Goal: Information Seeking & Learning: Learn about a topic

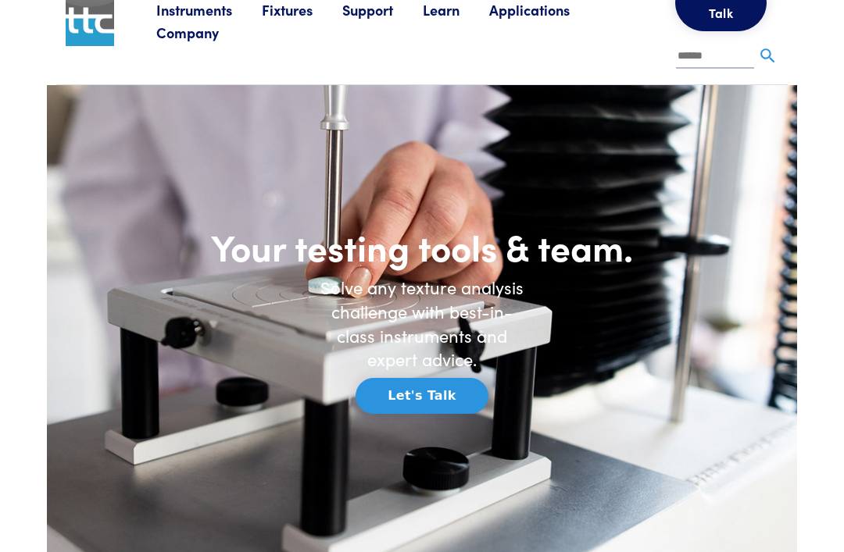
scroll to position [9, 0]
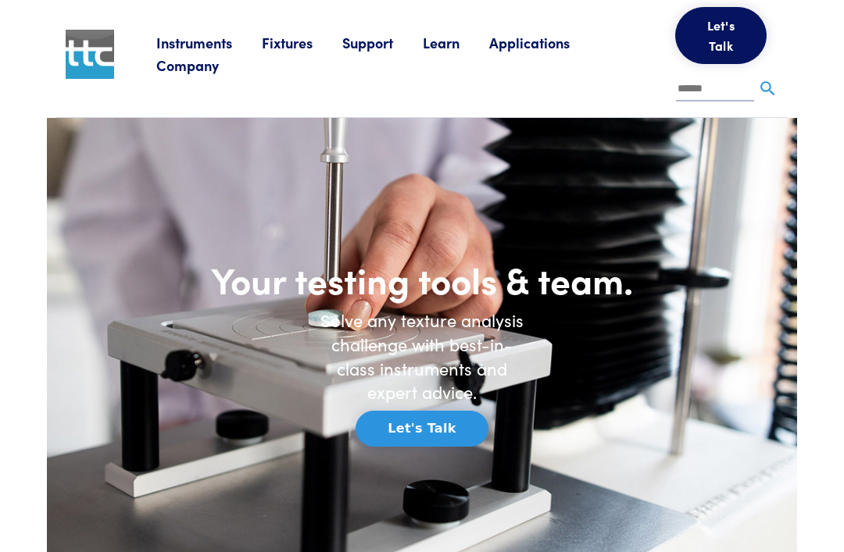
click at [215, 75] on link "Company" at bounding box center [202, 65] width 92 height 20
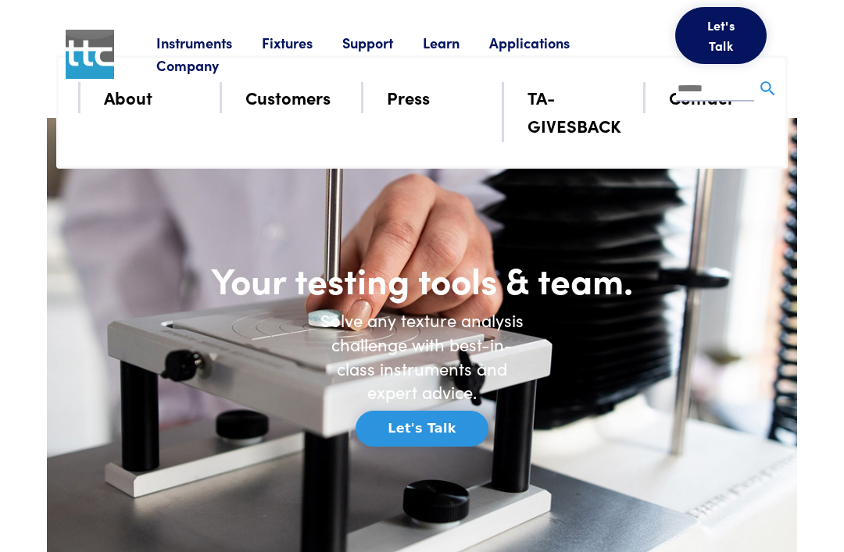
click at [111, 98] on div "Instruments Texture Analyzers Measure any physical product characteristic. TA.X…" at bounding box center [421, 54] width 731 height 126
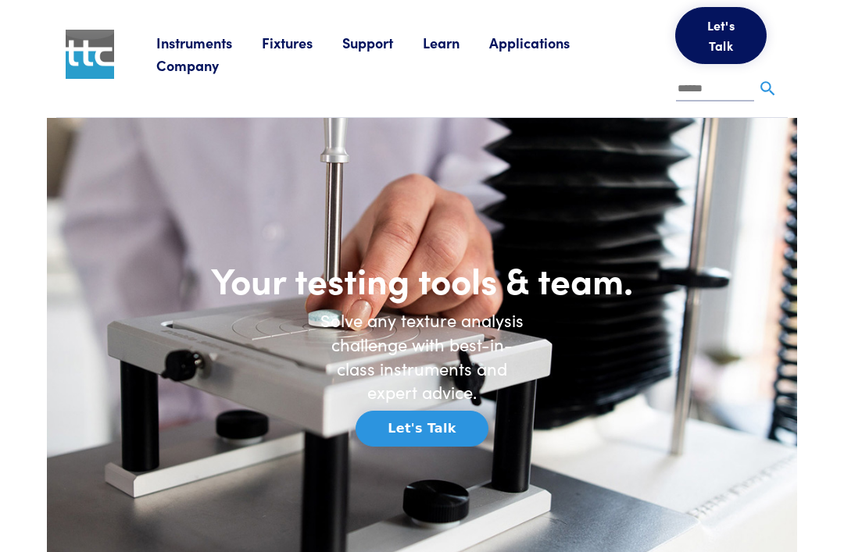
click at [166, 74] on link "Company" at bounding box center [202, 65] width 92 height 20
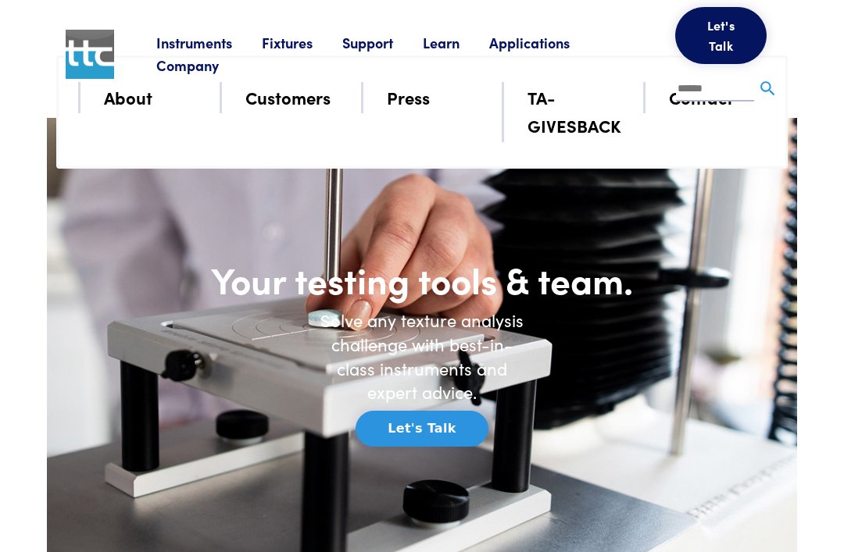
click at [130, 89] on div "Instruments Texture Analyzers Measure any physical product characteristic. TA.X…" at bounding box center [421, 54] width 731 height 126
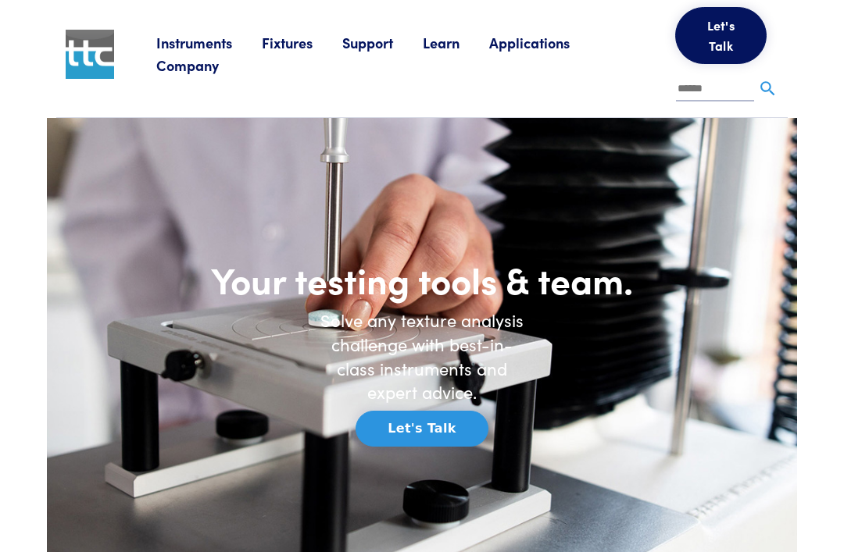
click at [181, 63] on link "Company" at bounding box center [202, 65] width 92 height 20
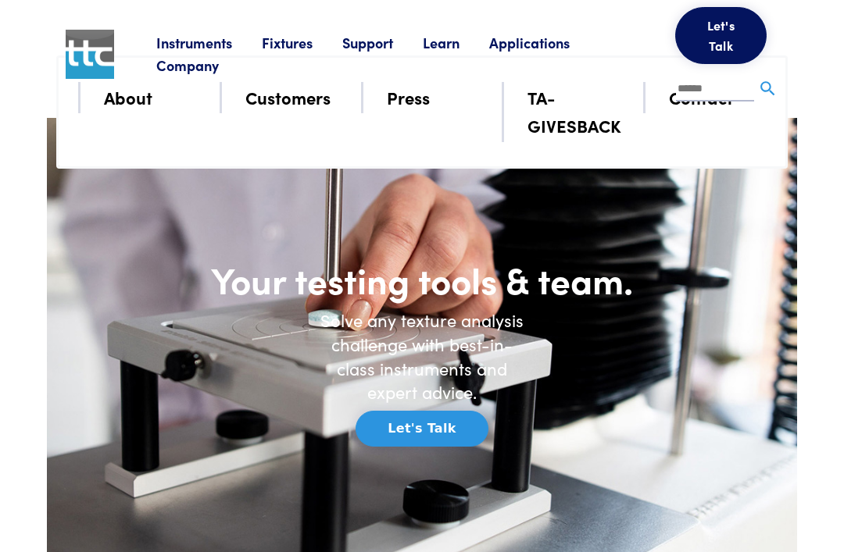
click at [191, 67] on link "Company" at bounding box center [202, 65] width 92 height 20
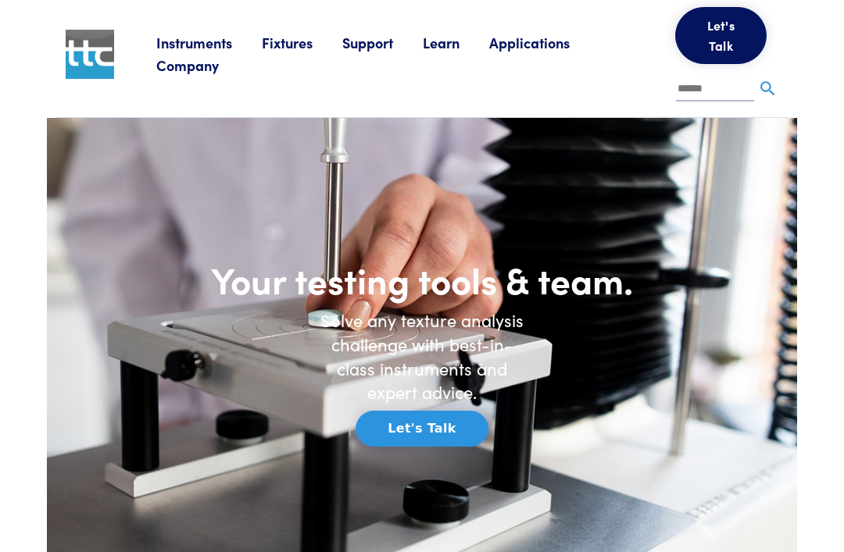
click at [174, 65] on link "Company" at bounding box center [202, 65] width 92 height 20
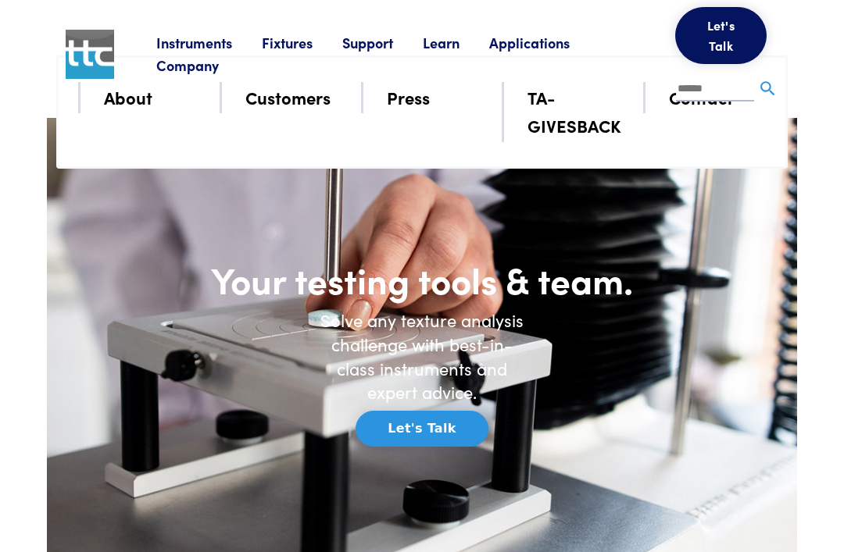
click at [118, 89] on div "Instruments Texture Analyzers Measure any physical product characteristic. TA.X…" at bounding box center [421, 54] width 731 height 126
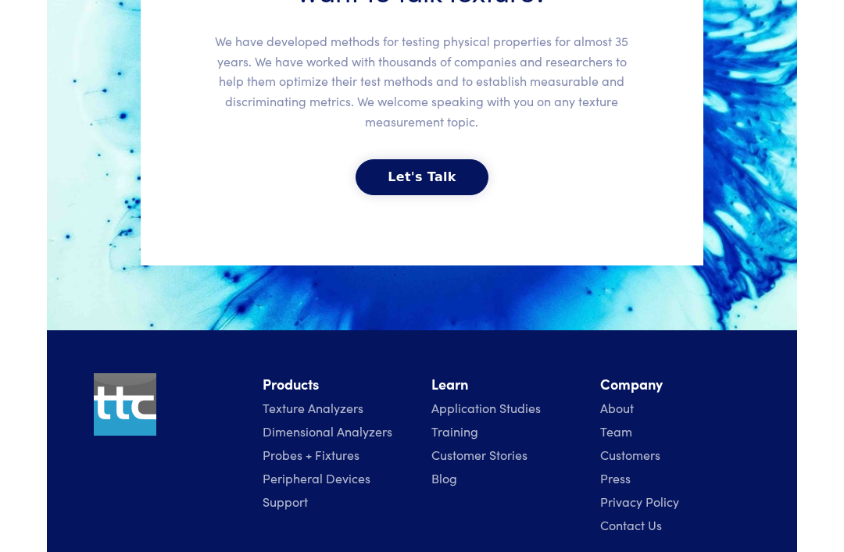
scroll to position [3862, 0]
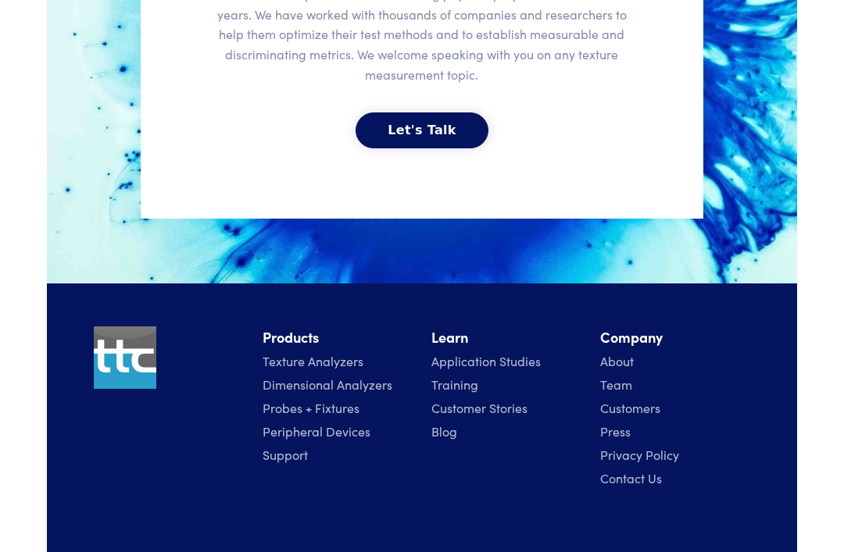
click at [623, 376] on link "Team" at bounding box center [616, 384] width 32 height 17
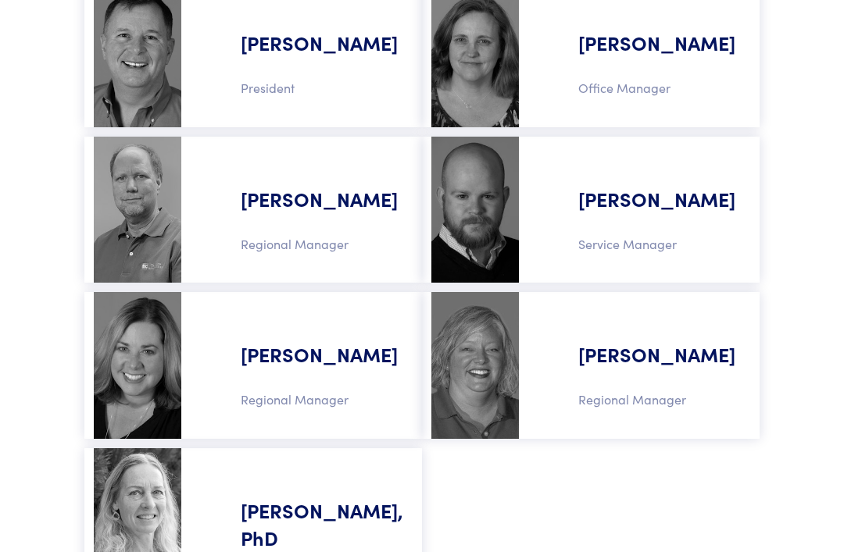
scroll to position [1280, 0]
